Goal: Transaction & Acquisition: Purchase product/service

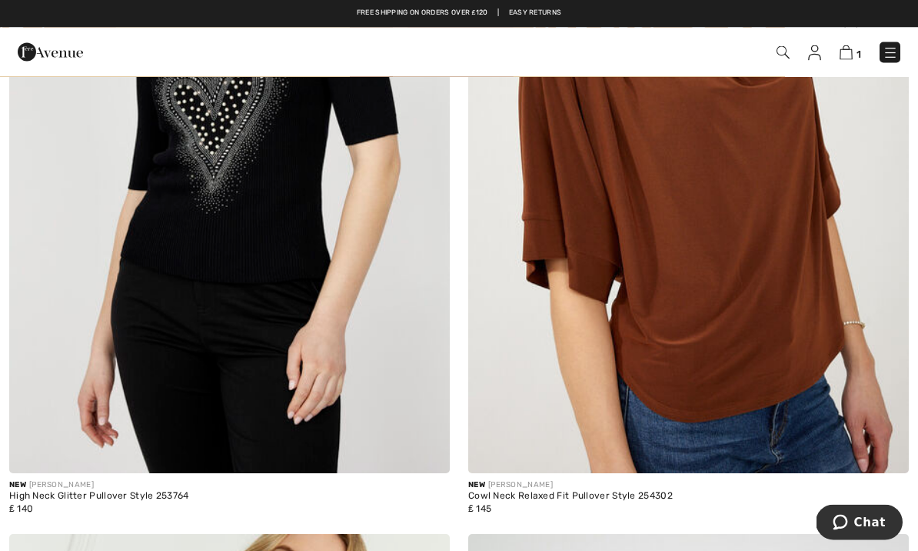
scroll to position [7929, 0]
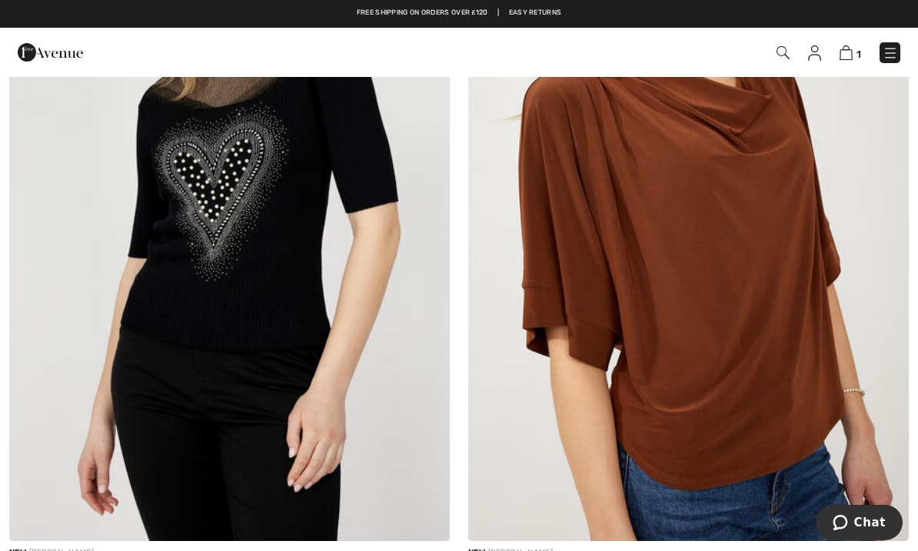
click at [837, 58] on span "1" at bounding box center [647, 52] width 505 height 21
click at [849, 43] on link "1" at bounding box center [851, 52] width 22 height 18
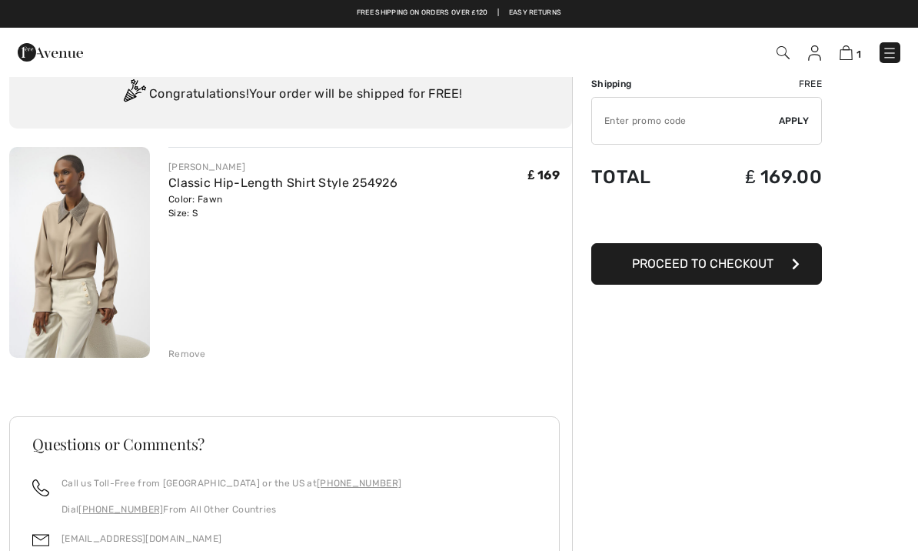
scroll to position [54, 0]
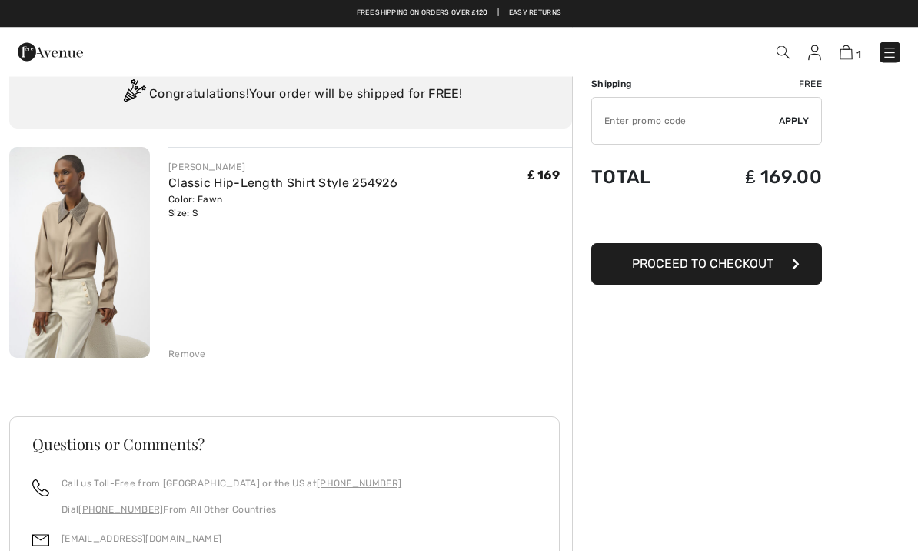
click at [312, 185] on link "Classic Hip-Length Shirt Style 254926" at bounding box center [282, 183] width 229 height 15
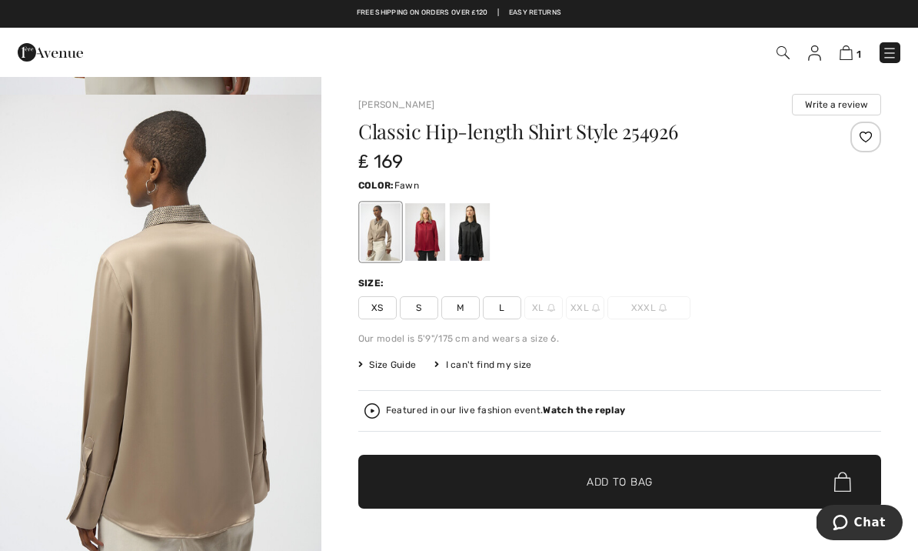
click at [846, 54] on img at bounding box center [846, 52] width 13 height 15
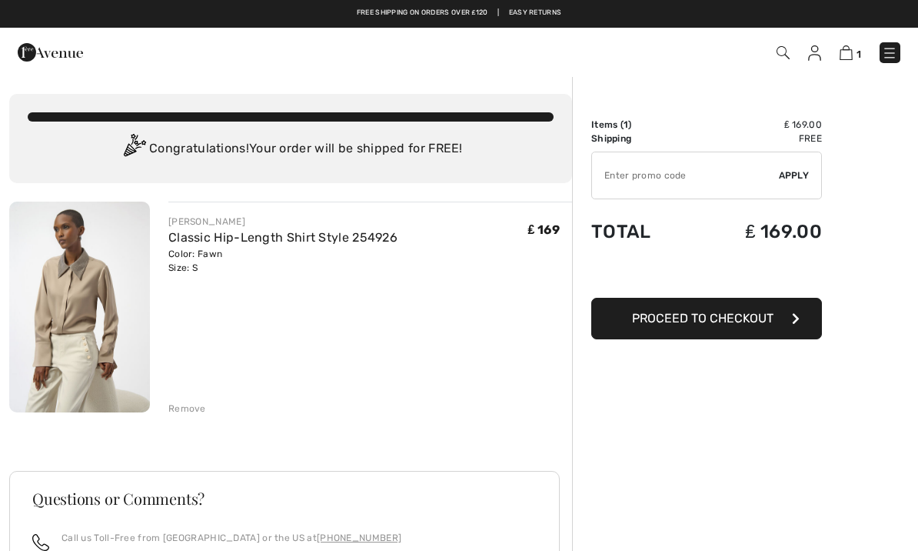
checkbox input "true"
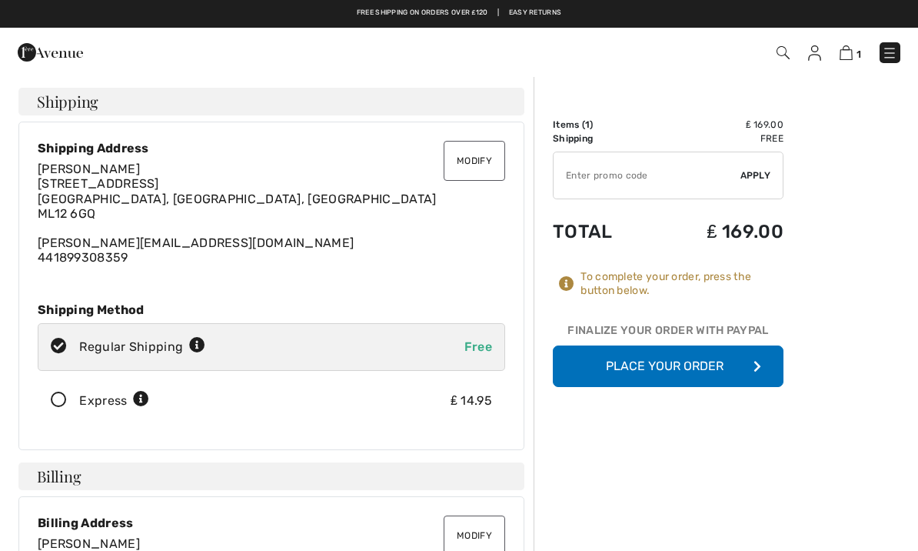
click at [640, 182] on input "TEXT" at bounding box center [647, 175] width 187 height 46
type input "NEW15"
click at [761, 168] on span "Apply" at bounding box center [756, 175] width 31 height 14
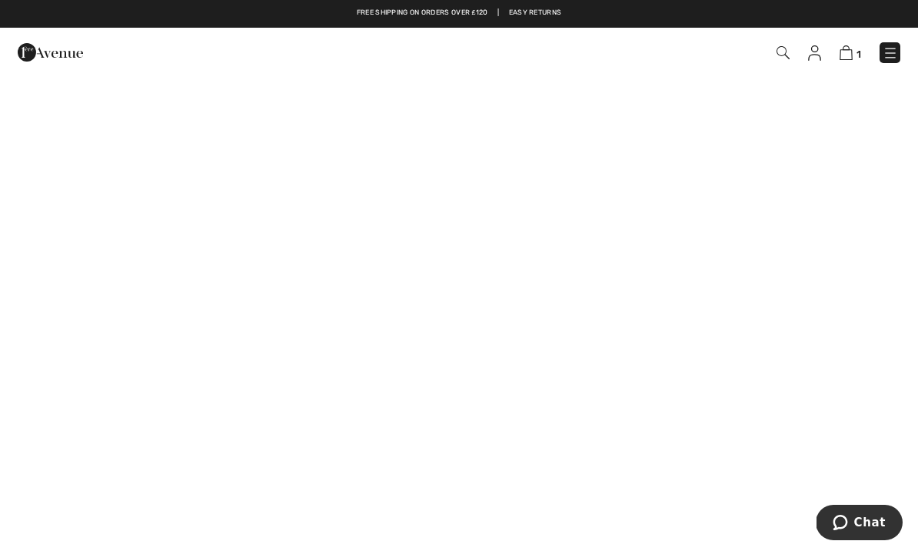
click at [51, 61] on img at bounding box center [50, 52] width 65 height 31
click at [892, 48] on img at bounding box center [890, 52] width 15 height 15
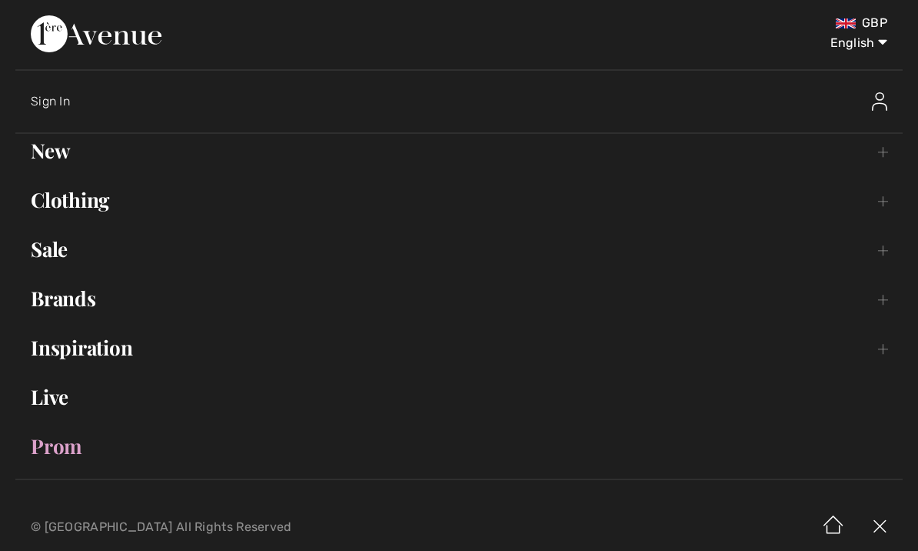
click at [888, 198] on link "Clothing Toggle submenu" at bounding box center [459, 200] width 888 height 34
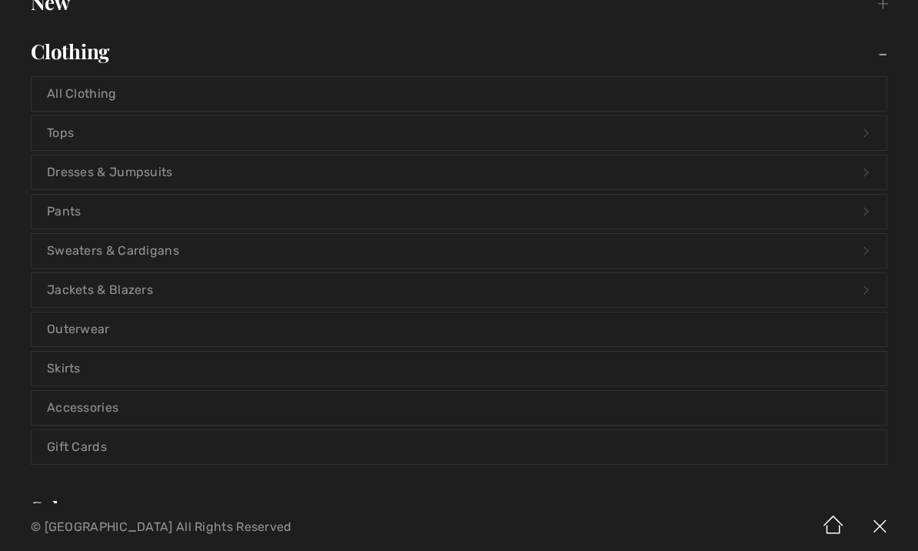
scroll to position [155, 0]
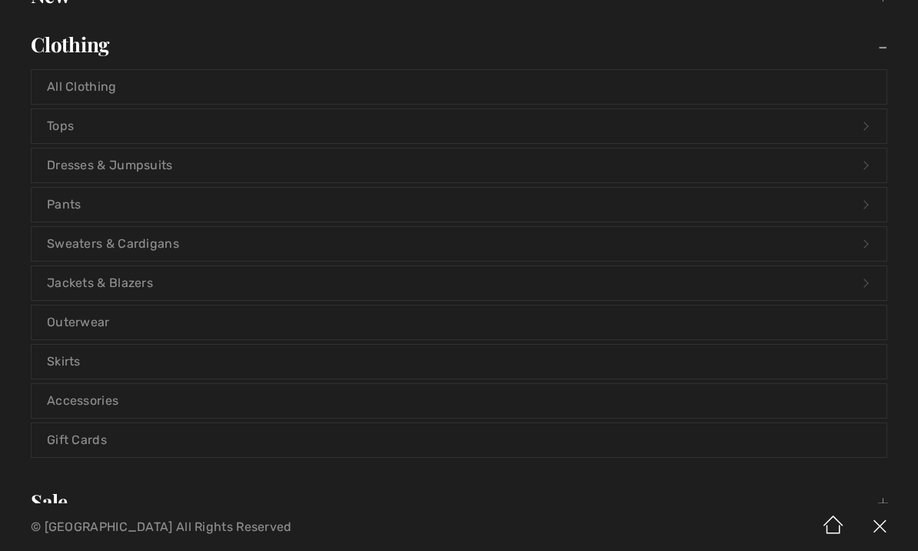
click at [866, 242] on link "Sweaters & Cardigans Open submenu" at bounding box center [459, 244] width 855 height 34
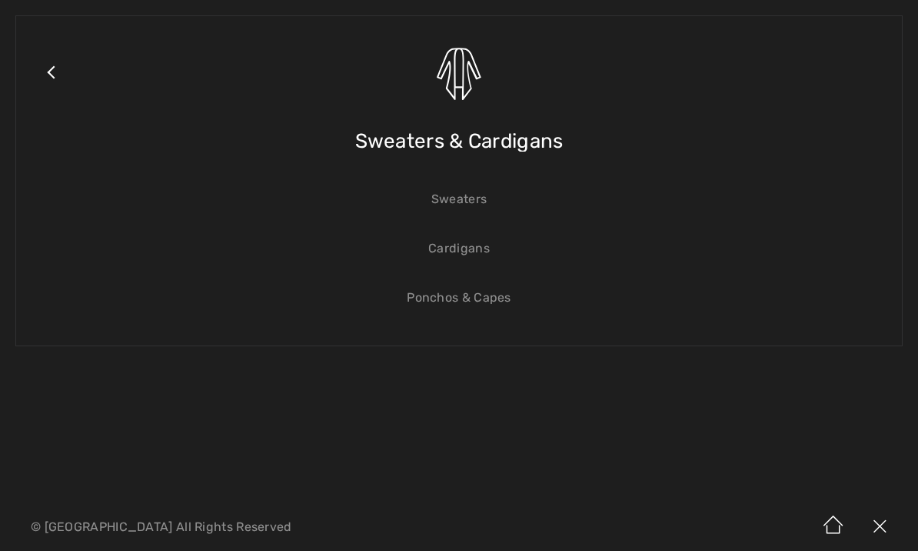
click at [466, 249] on link "Cardigans" at bounding box center [459, 249] width 855 height 34
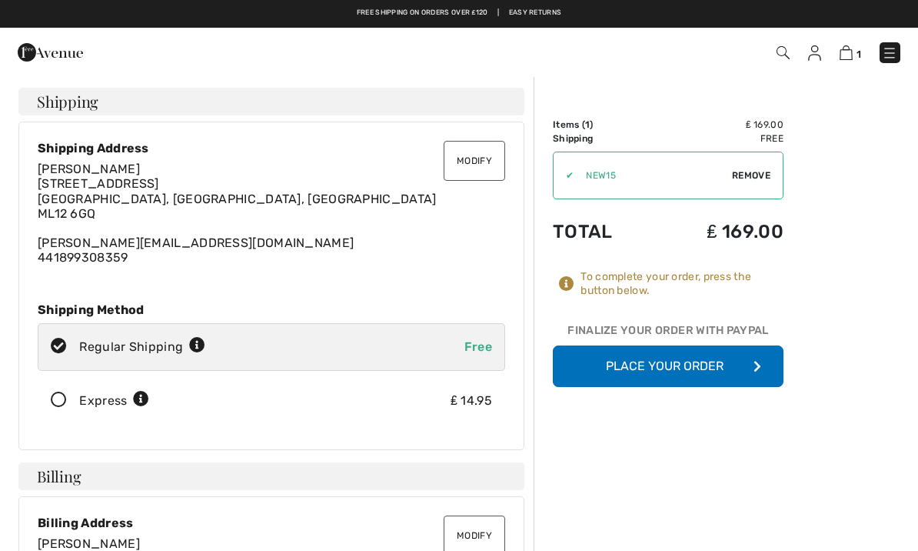
click at [724, 362] on button "Place Your Order" at bounding box center [668, 366] width 231 height 42
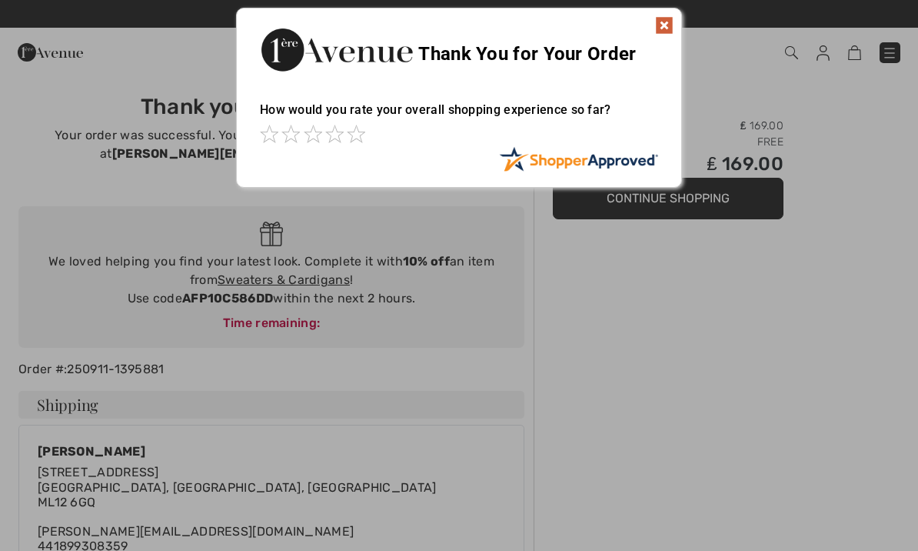
click at [659, 23] on img at bounding box center [664, 25] width 18 height 18
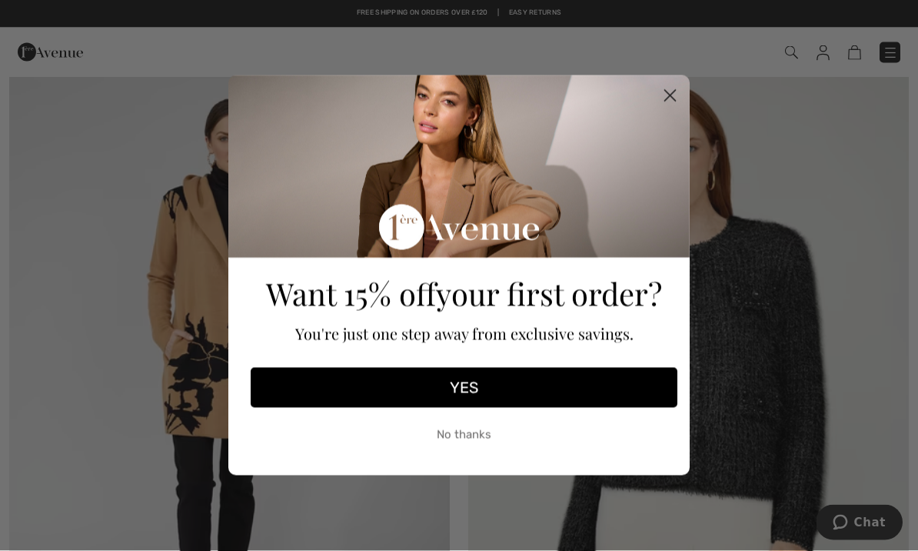
scroll to position [148, 0]
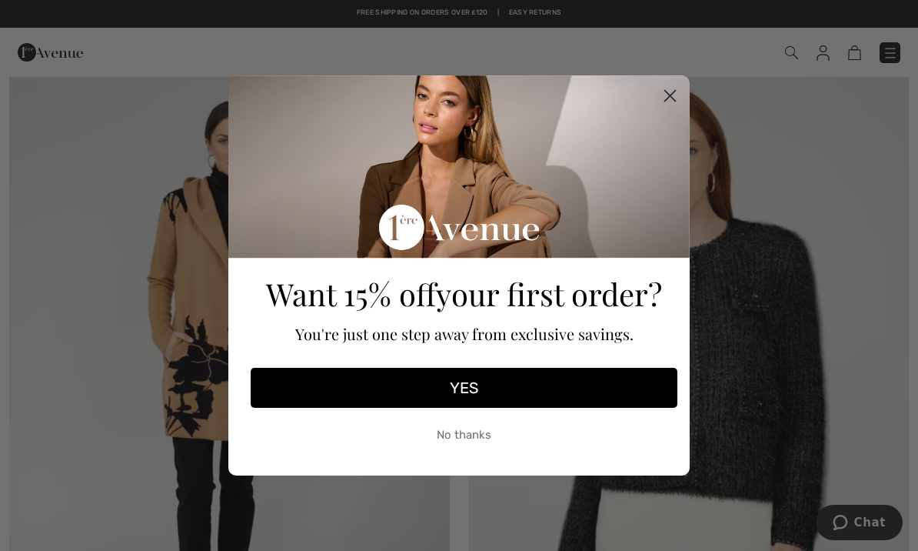
click at [658, 109] on icon "Close dialog" at bounding box center [670, 95] width 27 height 27
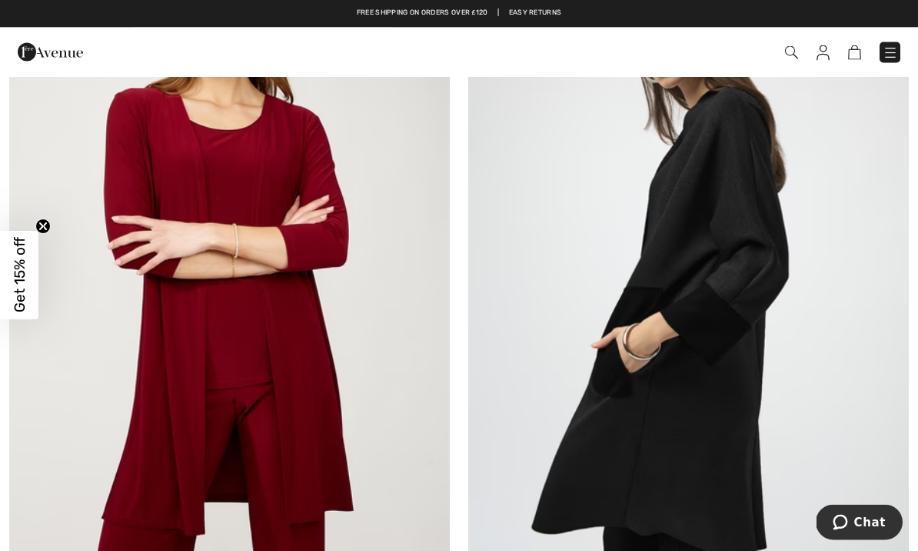
scroll to position [1728, 0]
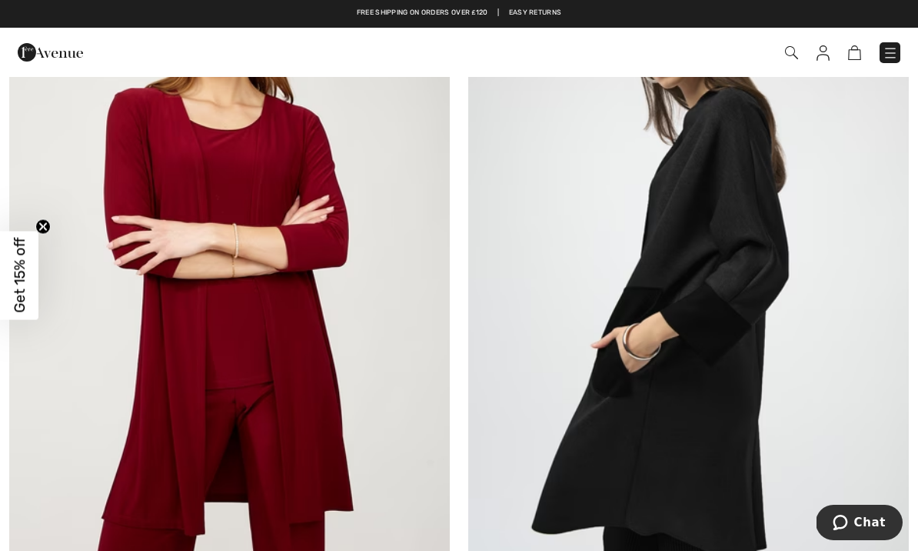
click at [762, 248] on img at bounding box center [688, 264] width 441 height 662
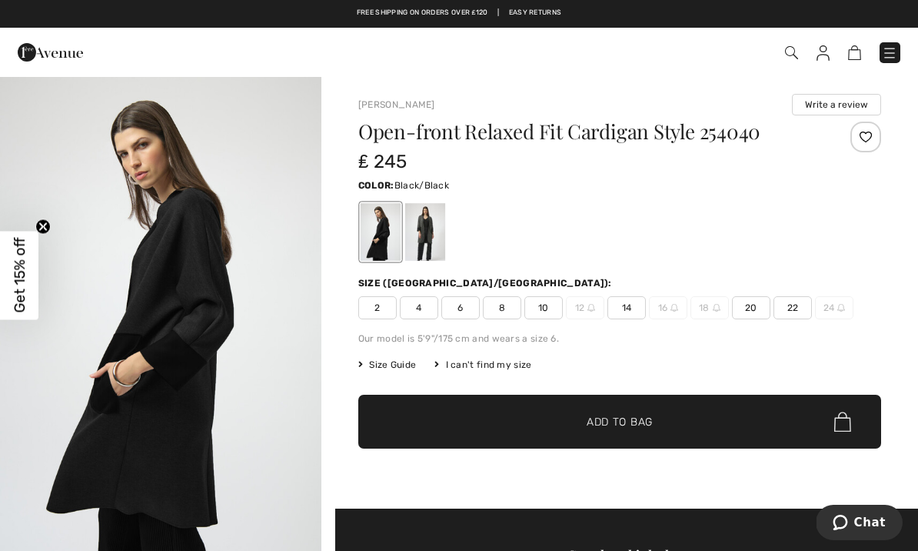
click at [439, 234] on div at bounding box center [425, 232] width 40 height 58
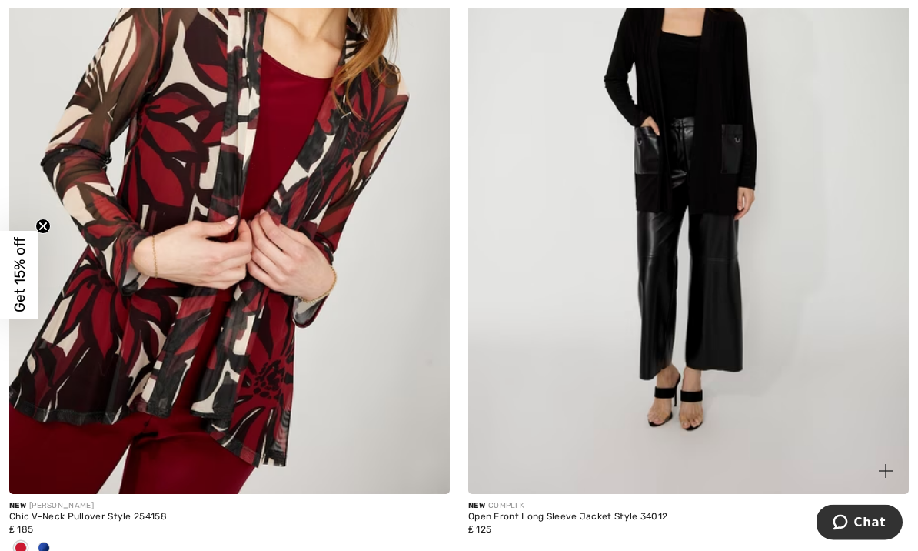
scroll to position [2575, 0]
click at [694, 119] on img at bounding box center [688, 164] width 441 height 662
